Goal: Task Accomplishment & Management: Manage account settings

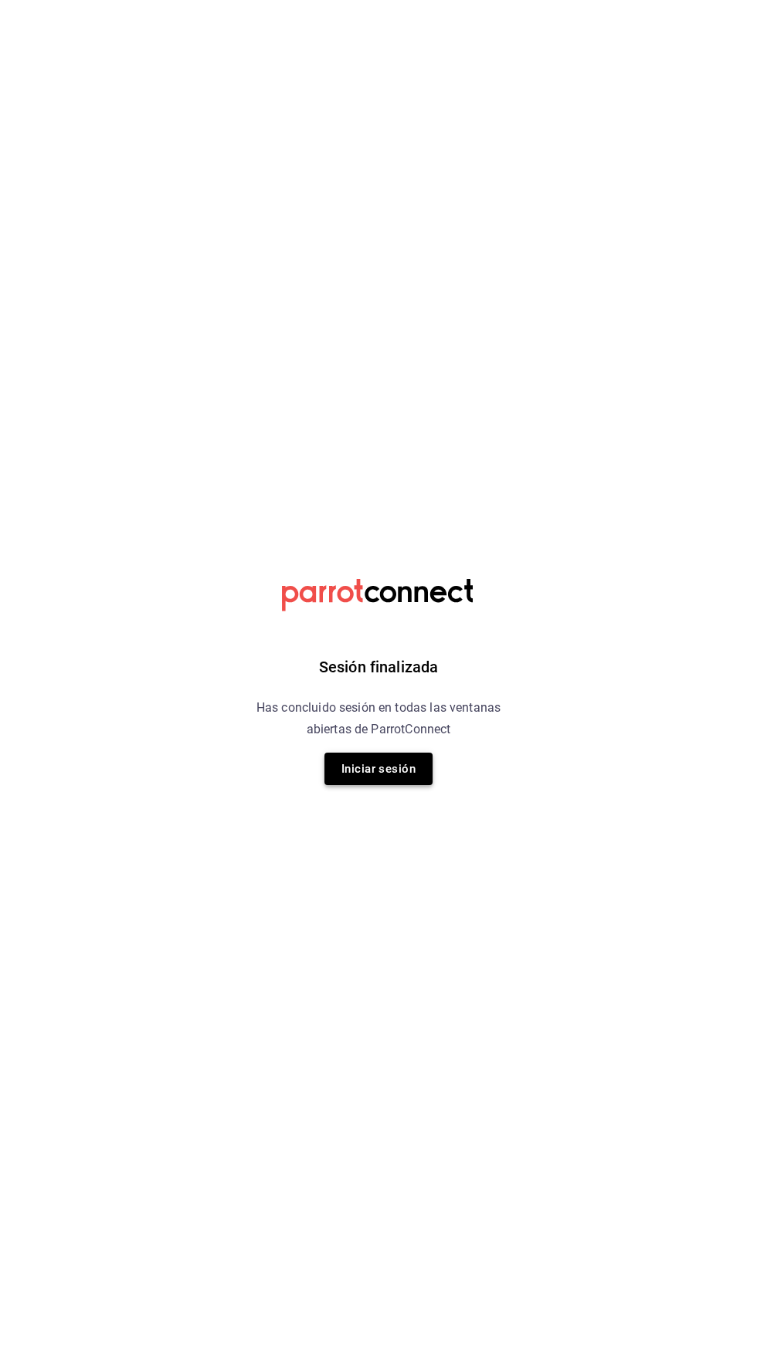
click at [361, 759] on button "Iniciar sesión" at bounding box center [378, 769] width 108 height 32
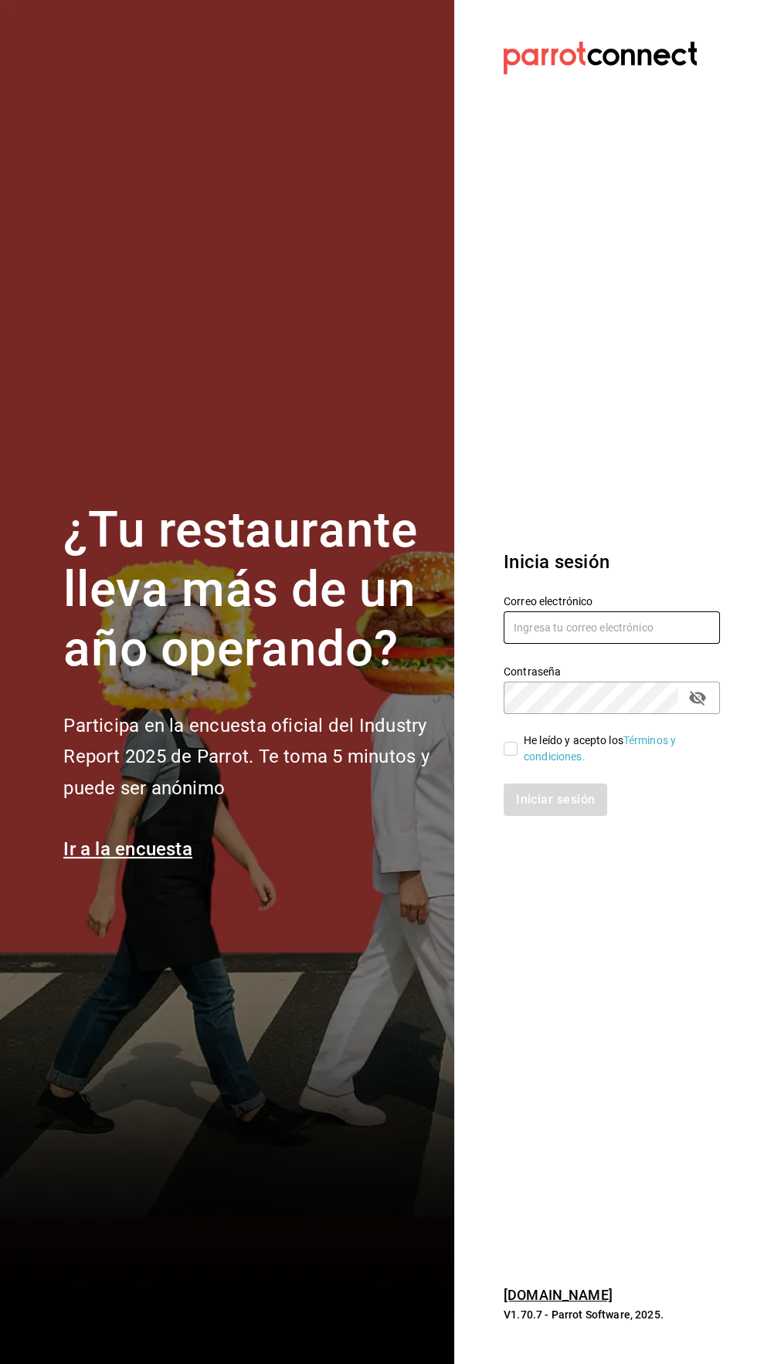
click at [591, 644] on input "text" at bounding box center [611, 627] width 216 height 32
type input "rawrburger@hotmail.com"
click at [510, 756] on input "He leído y acepto los Términos y condiciones." at bounding box center [510, 749] width 14 height 14
checkbox input "true"
click at [557, 816] on button "Iniciar sesión" at bounding box center [555, 800] width 105 height 32
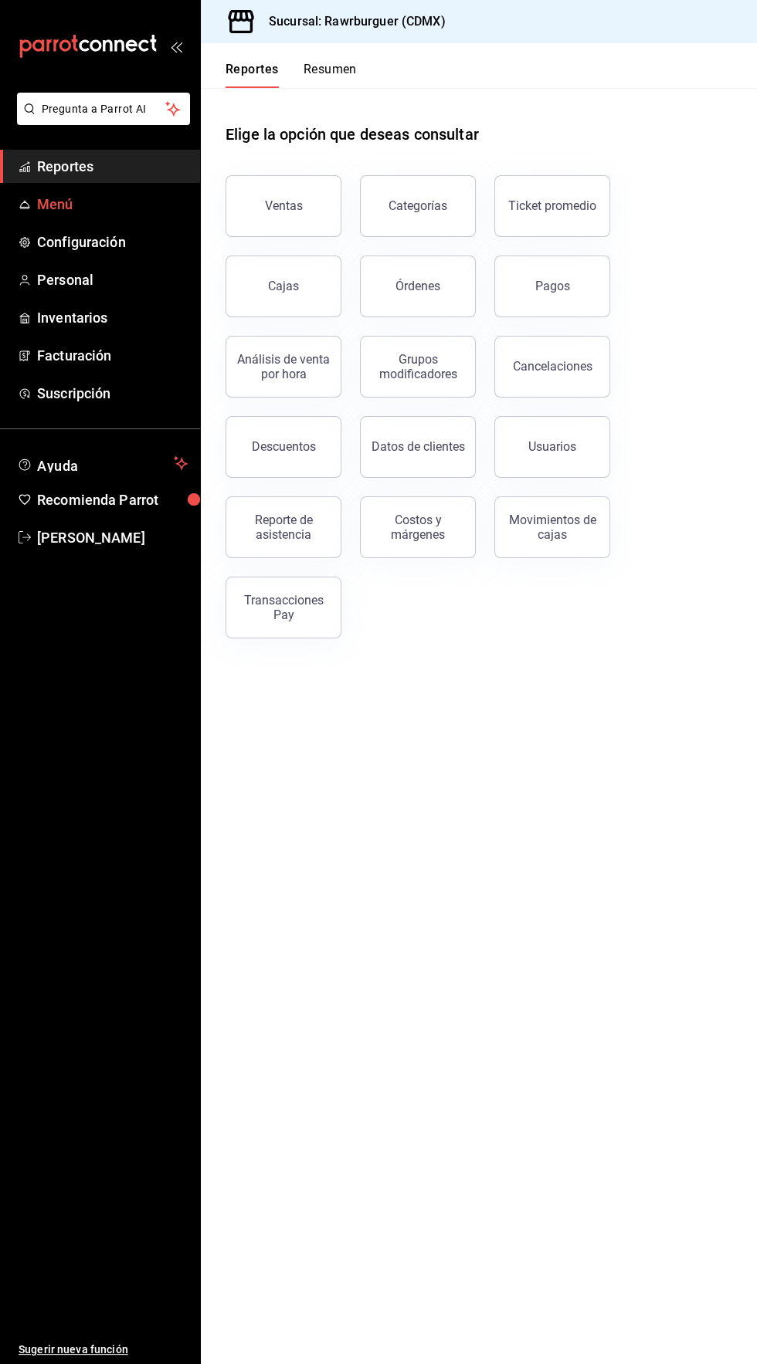
click at [74, 207] on span "Menú" at bounding box center [112, 204] width 151 height 21
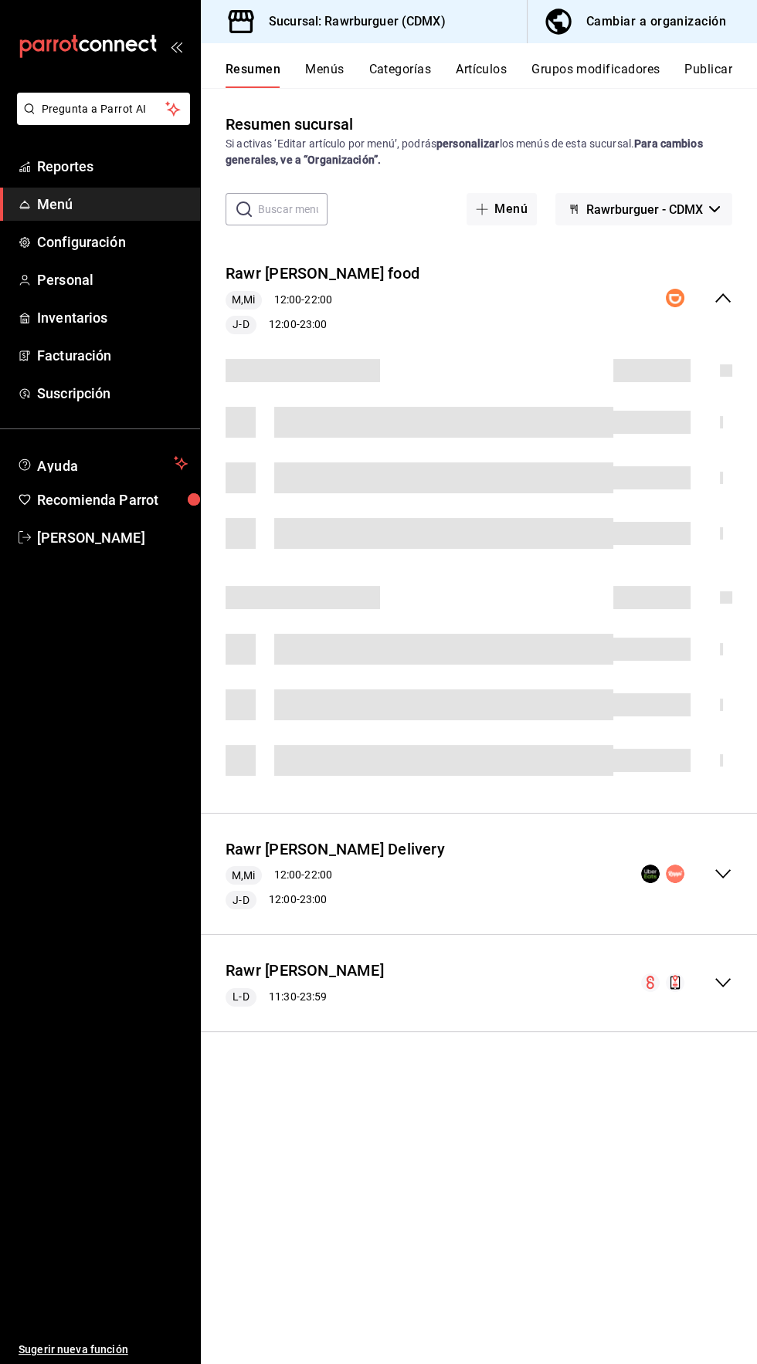
click at [323, 69] on button "Menús" at bounding box center [324, 75] width 39 height 26
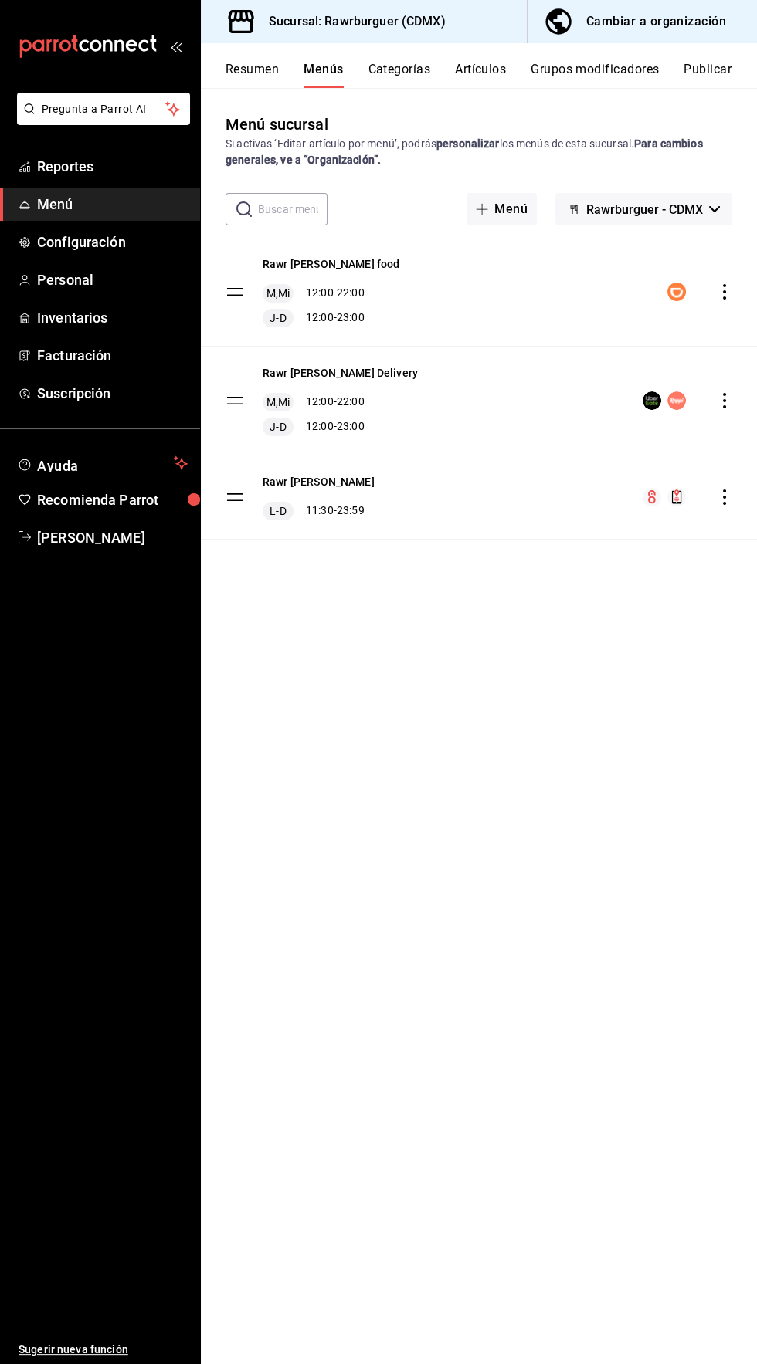
click at [252, 75] on button "Resumen" at bounding box center [251, 75] width 53 height 26
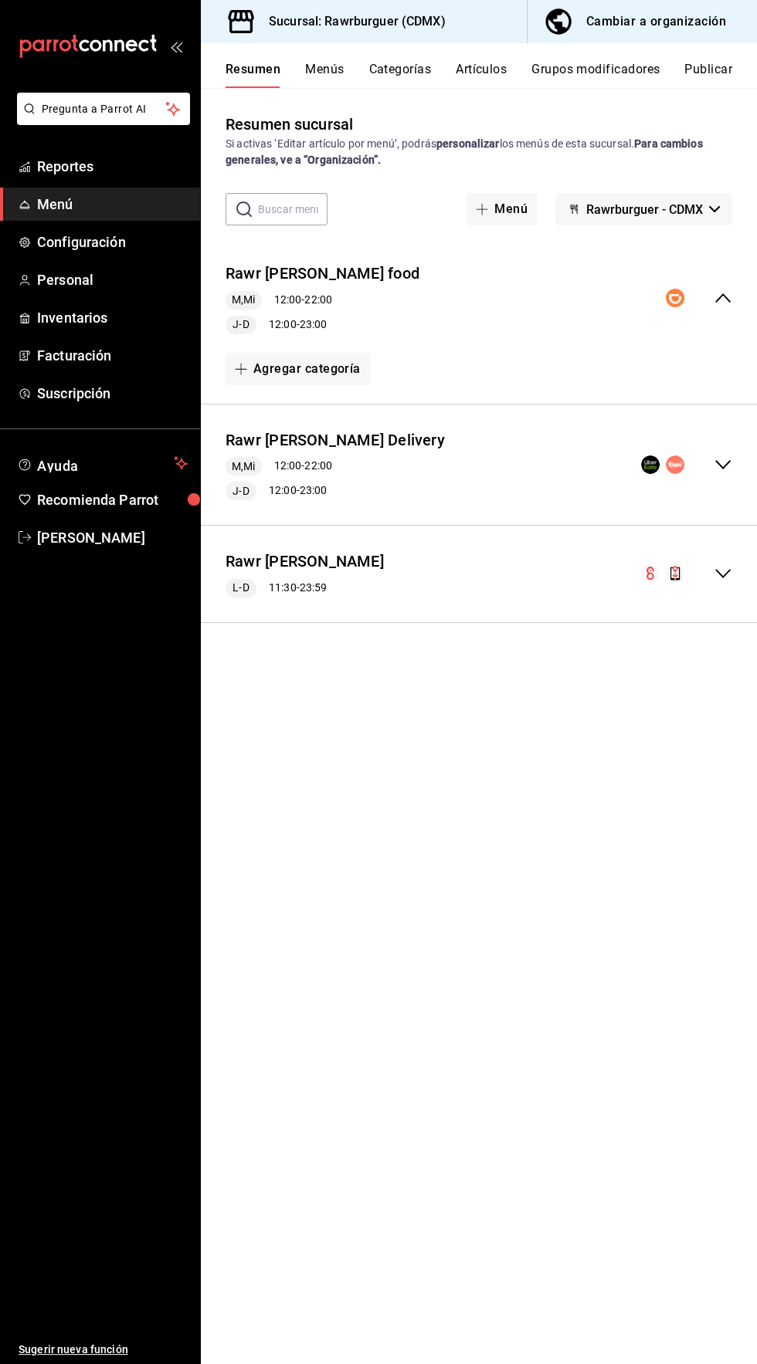
click at [698, 582] on div "collapse-menu-row" at bounding box center [686, 573] width 91 height 19
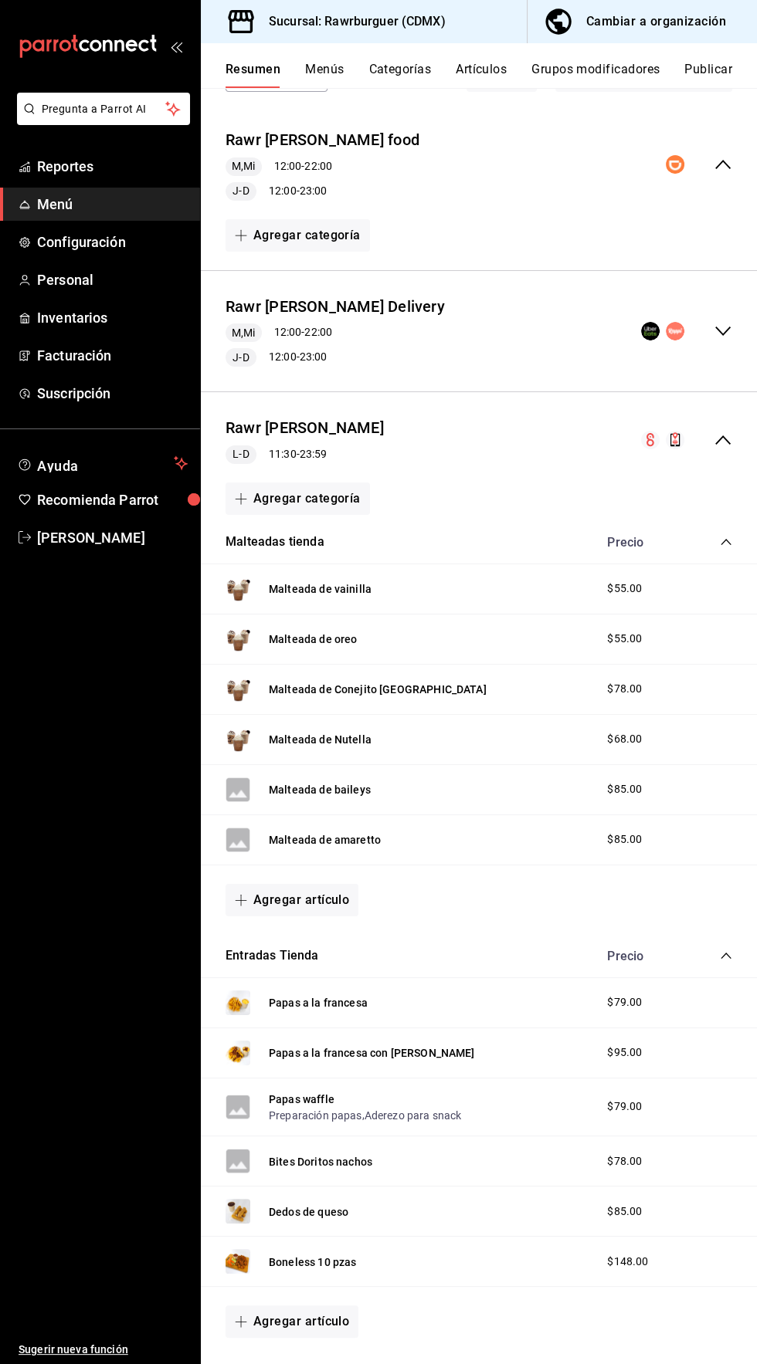
scroll to position [185, 0]
